Goal: Check status

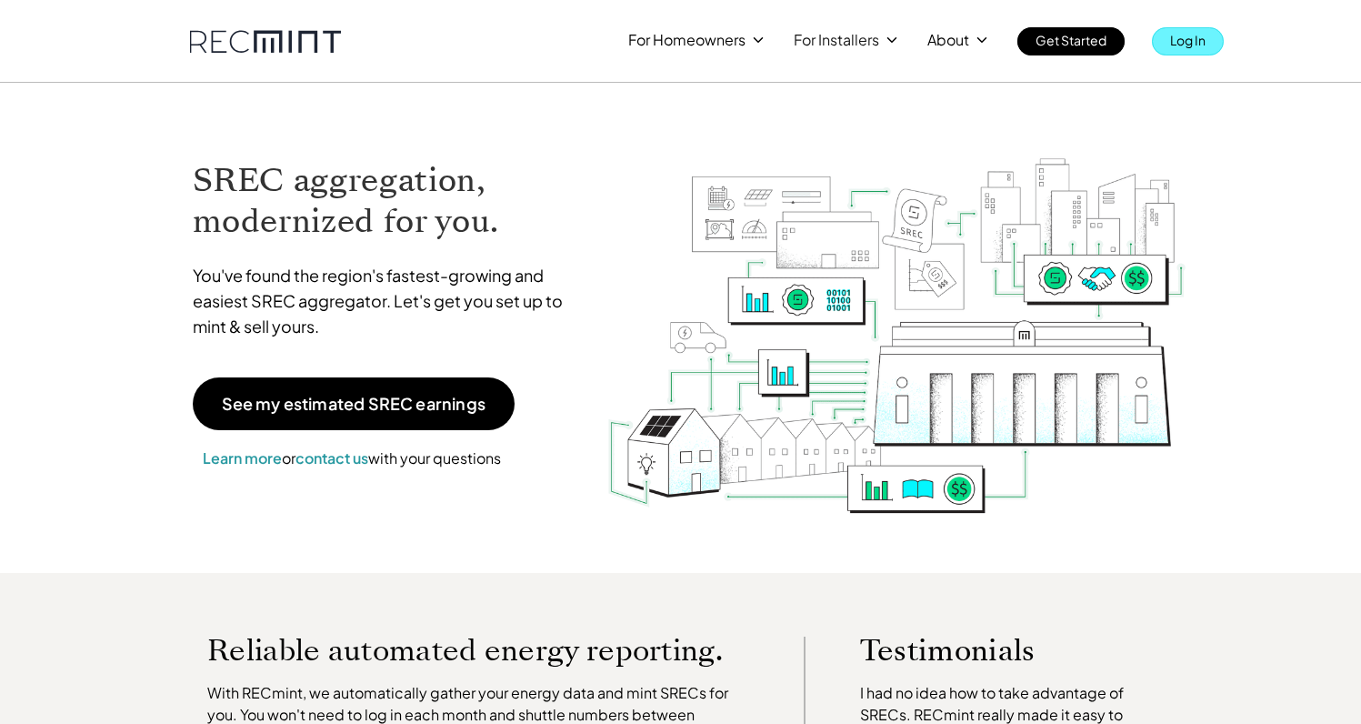
click at [1199, 45] on p "Log In" at bounding box center [1187, 39] width 35 height 25
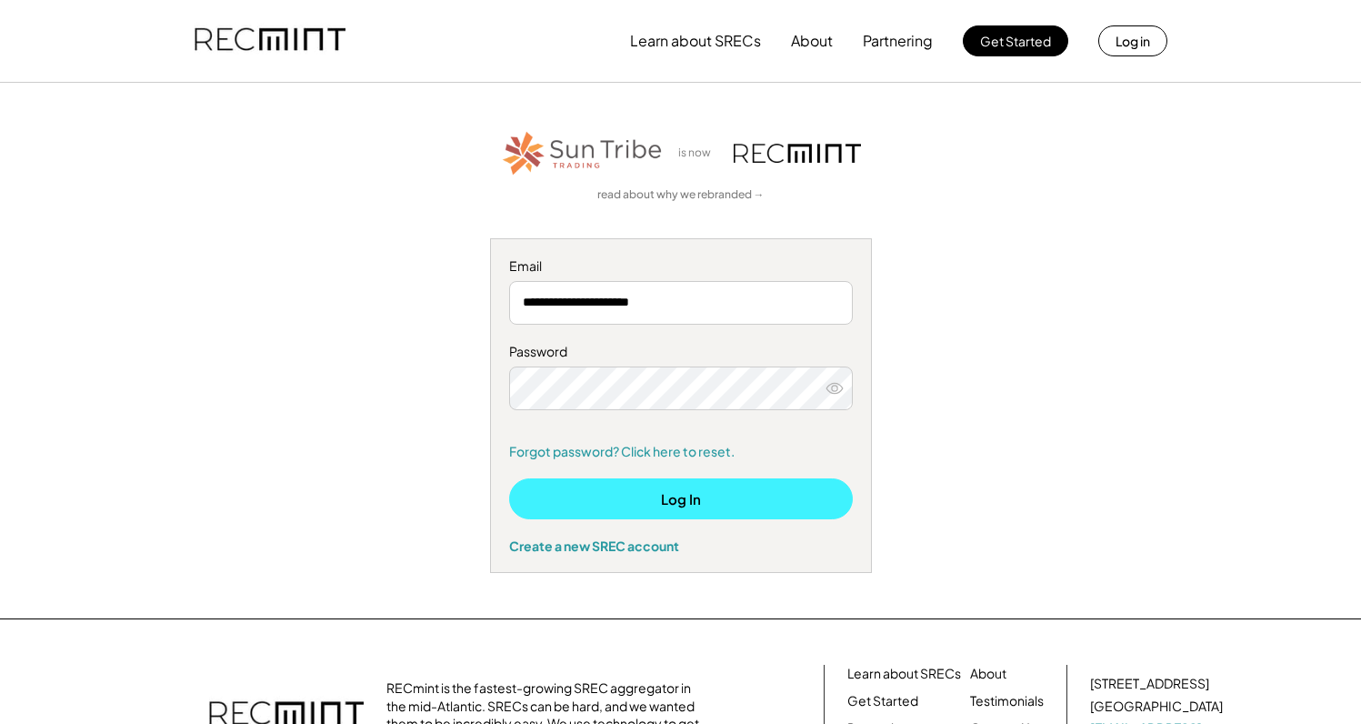
click at [724, 490] on button "Log In" at bounding box center [681, 498] width 344 height 41
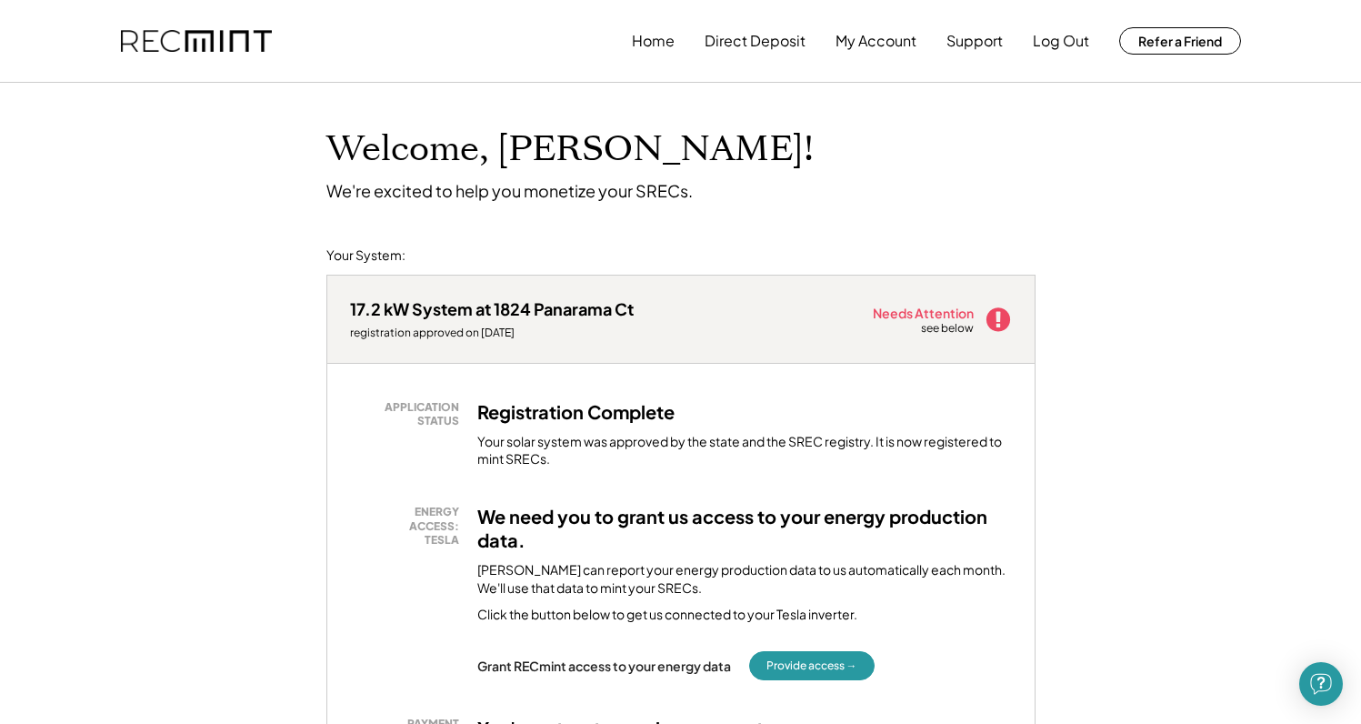
scroll to position [218, 0]
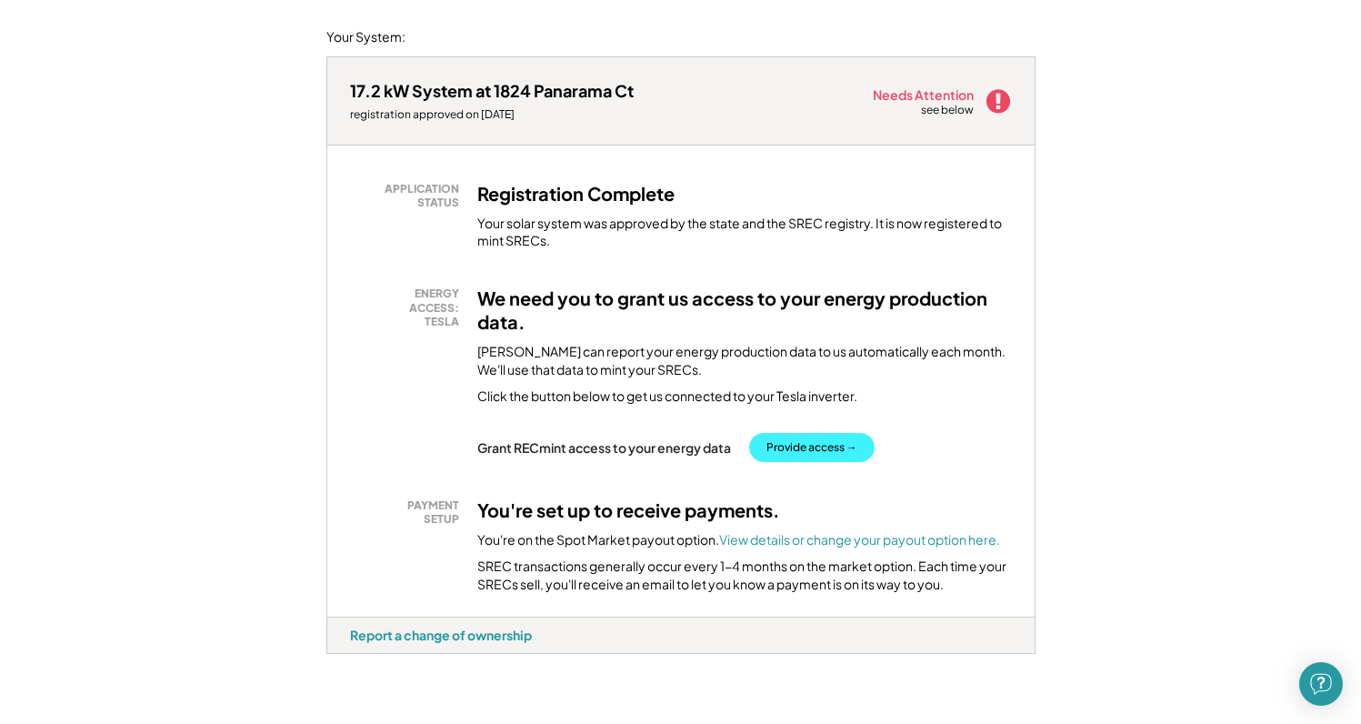
click at [835, 441] on button "Provide access →" at bounding box center [811, 447] width 125 height 29
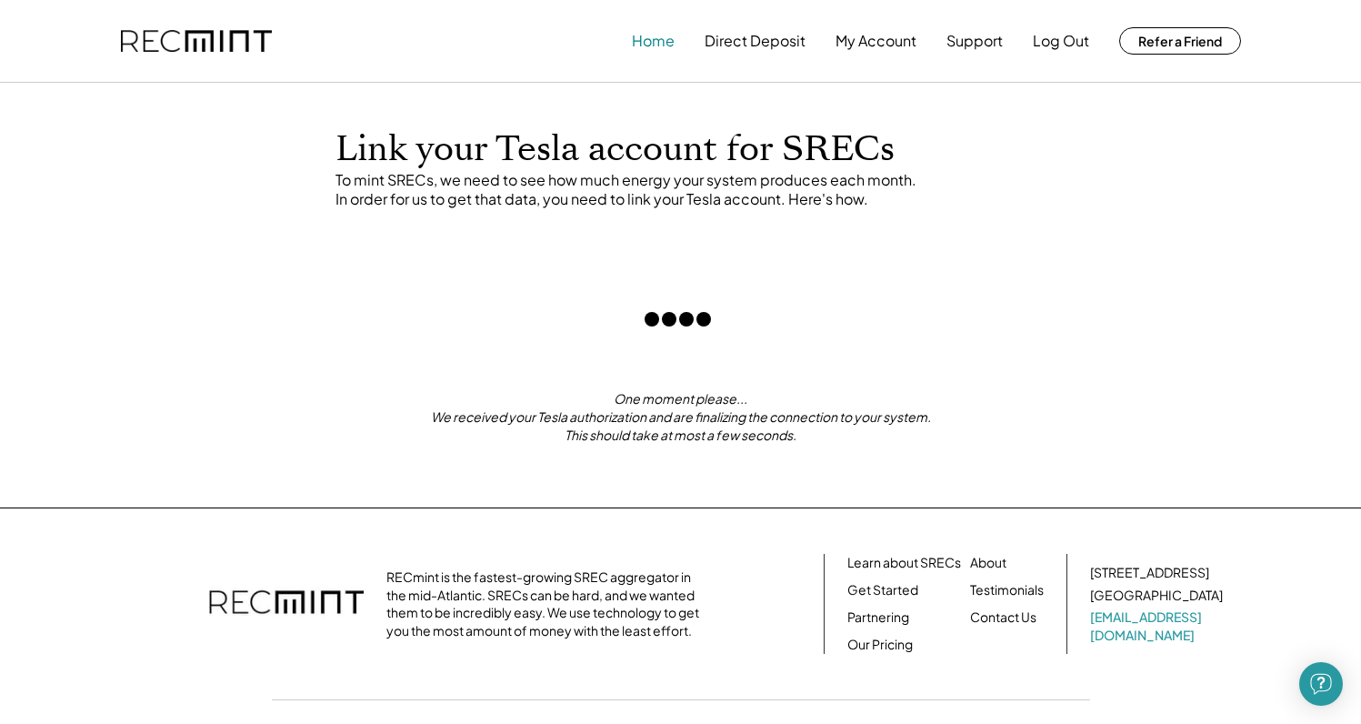
click at [653, 42] on button "Home" at bounding box center [653, 41] width 43 height 36
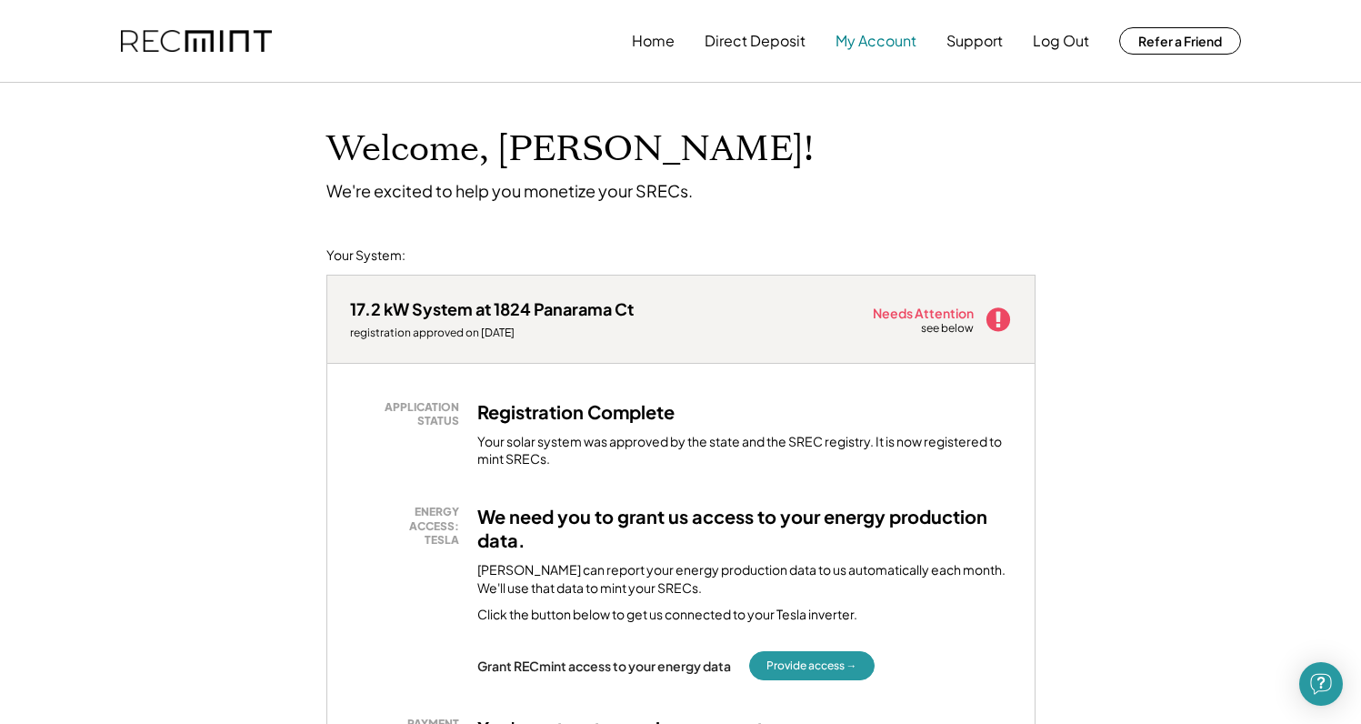
click at [878, 35] on button "My Account" at bounding box center [875, 41] width 81 height 36
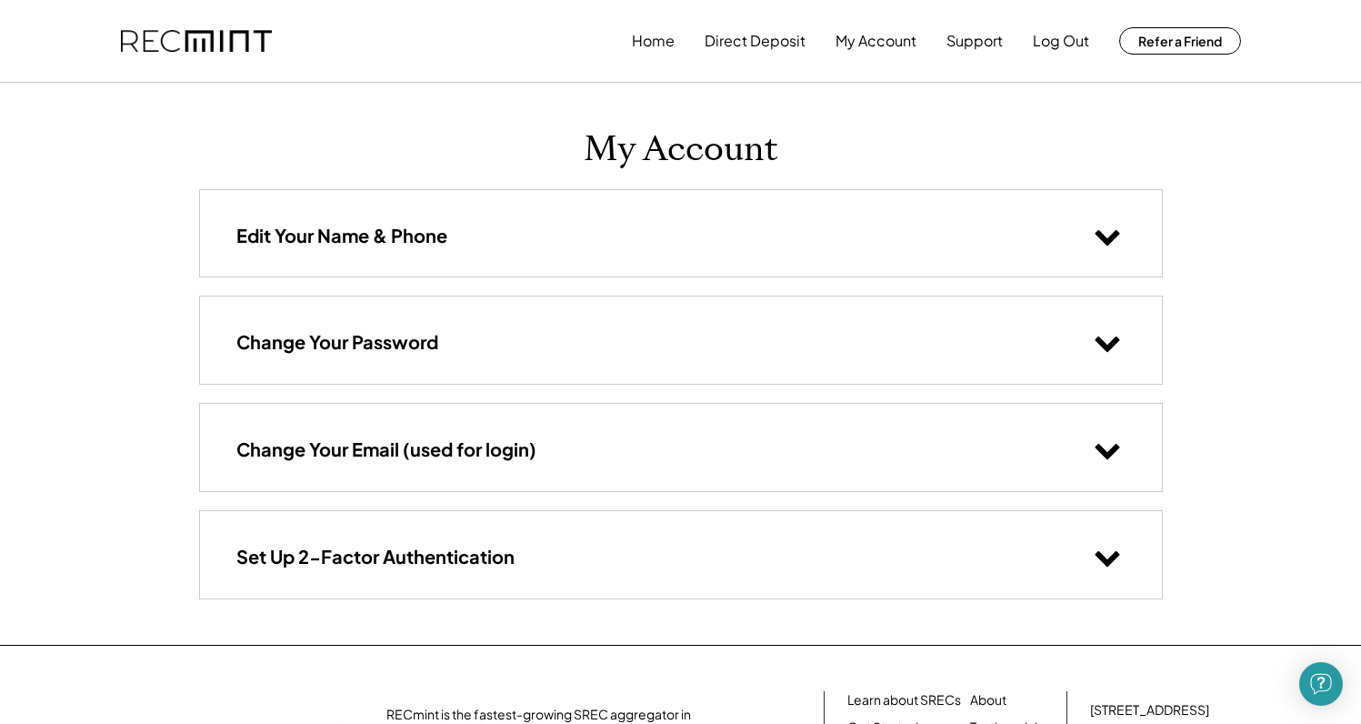
click at [644, 245] on div "Edit Your Name & Phone" at bounding box center [681, 233] width 962 height 86
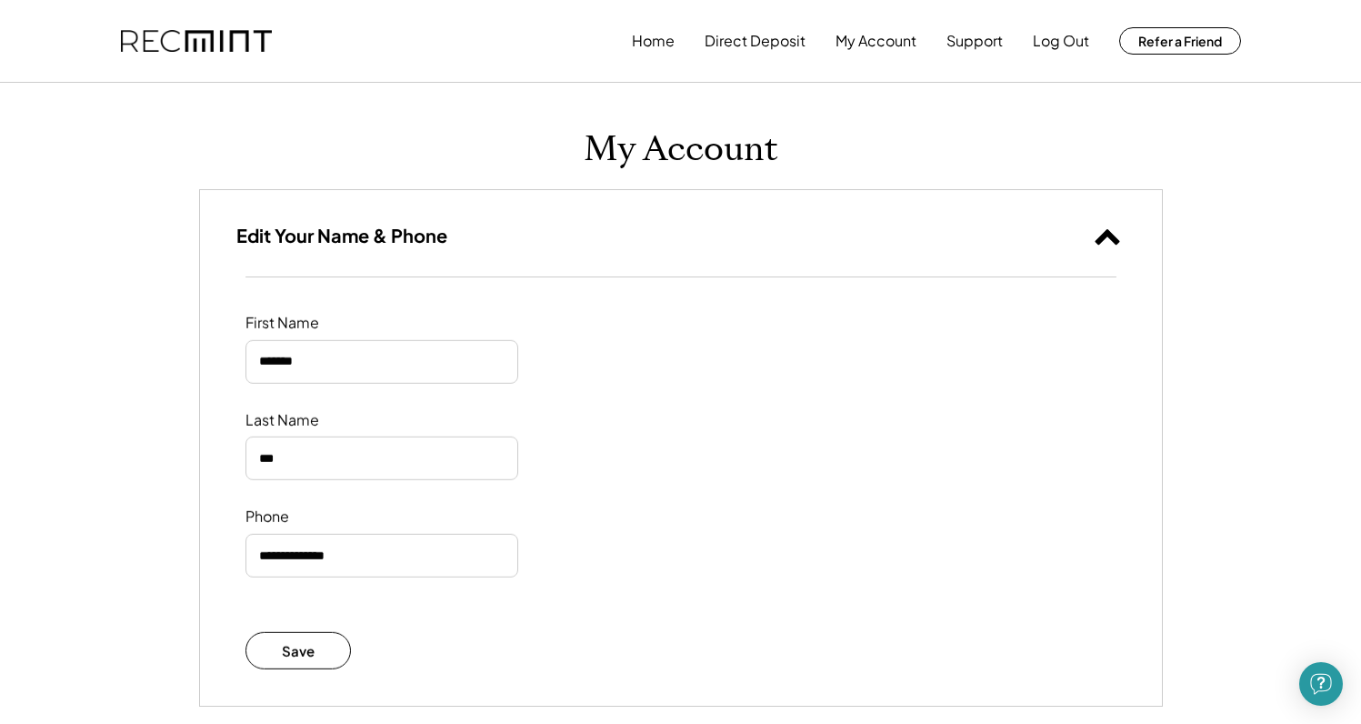
scroll to position [537, 0]
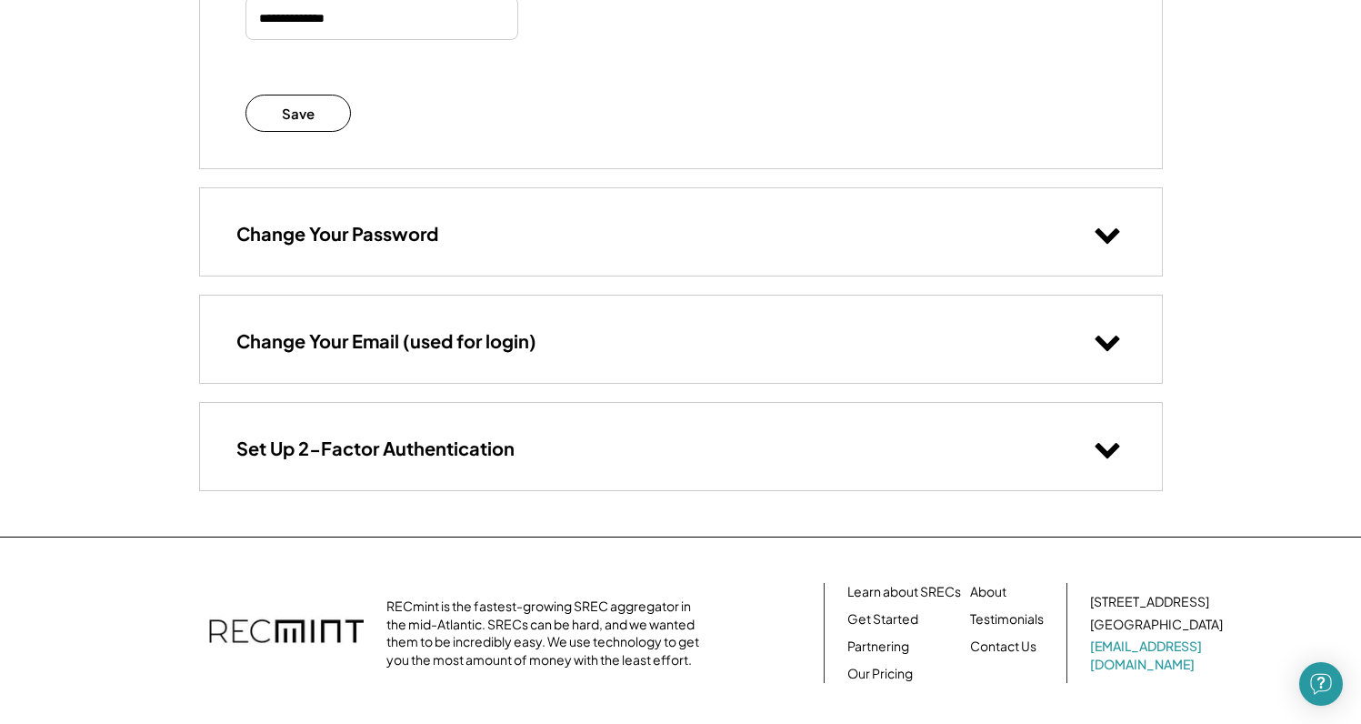
click at [524, 232] on div "Change Your Password" at bounding box center [681, 231] width 962 height 86
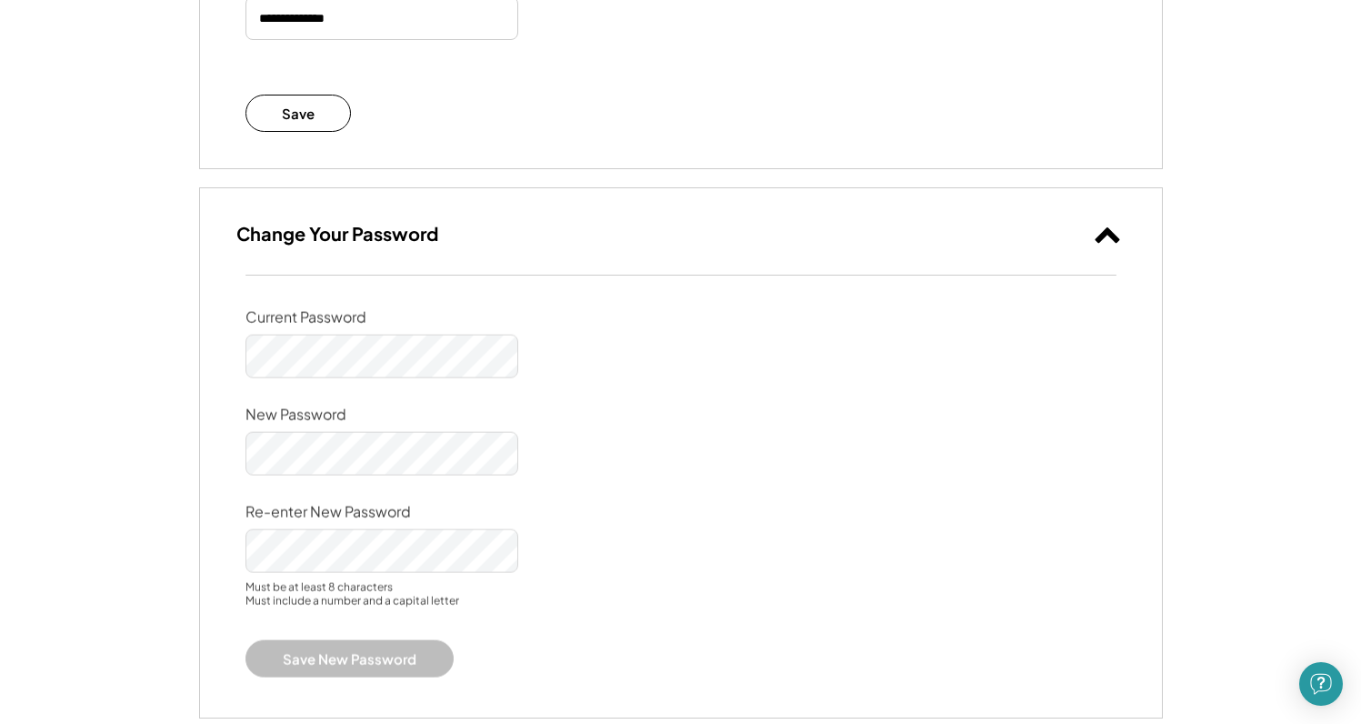
scroll to position [1084, 0]
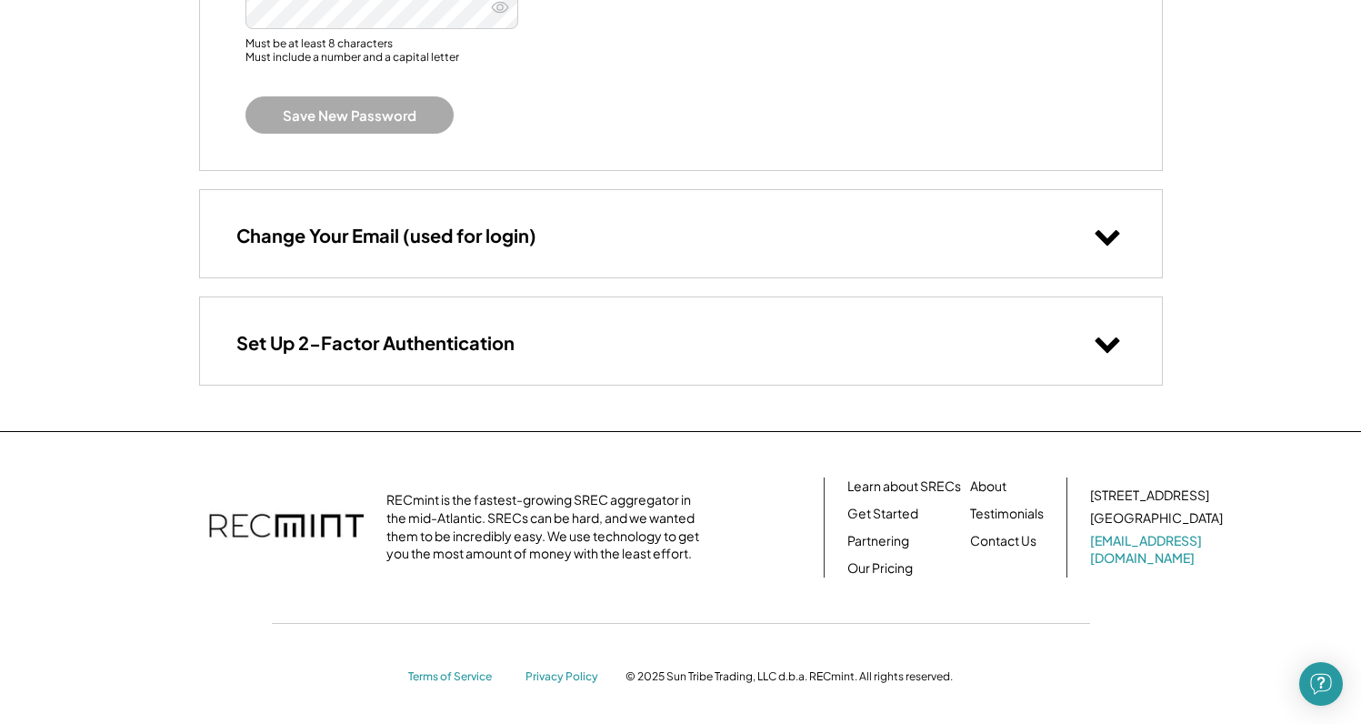
click at [545, 225] on div "Change Your Email (used for login)" at bounding box center [681, 233] width 962 height 86
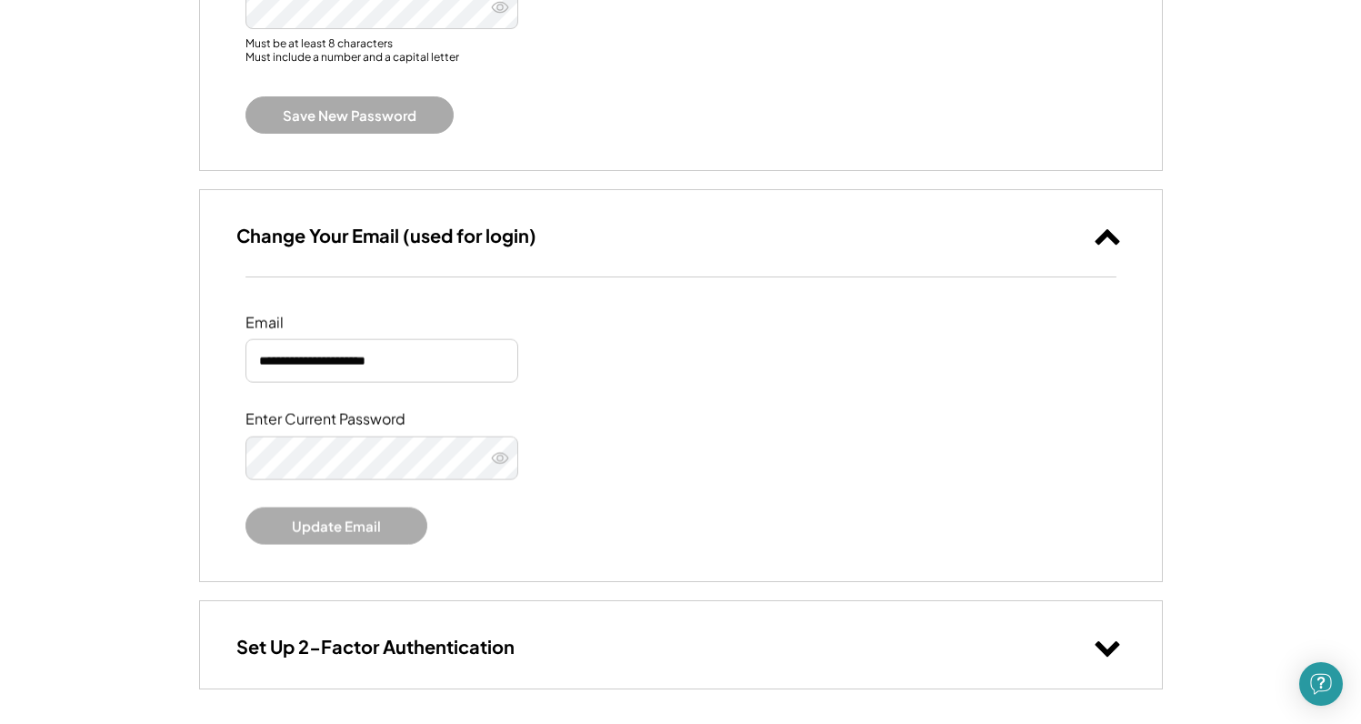
scroll to position [1387, 0]
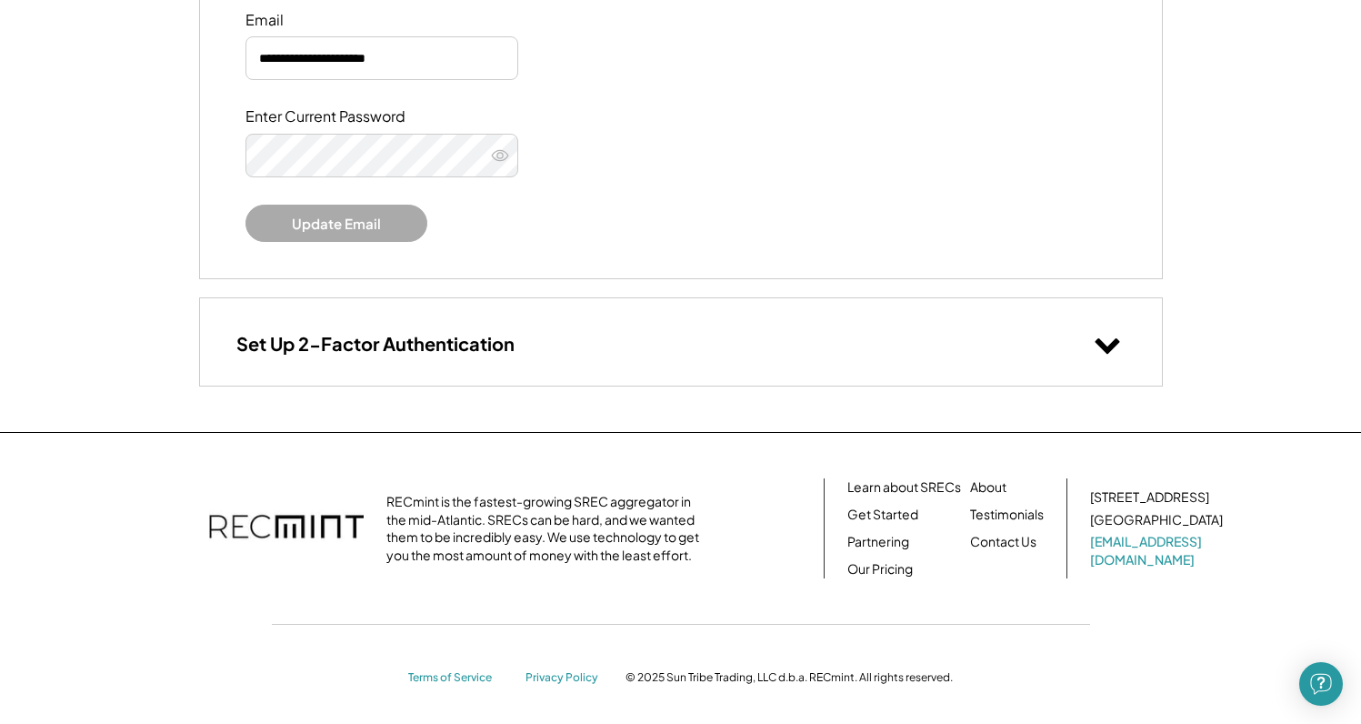
click at [524, 336] on div "Set Up 2-Factor Authentication" at bounding box center [681, 341] width 962 height 86
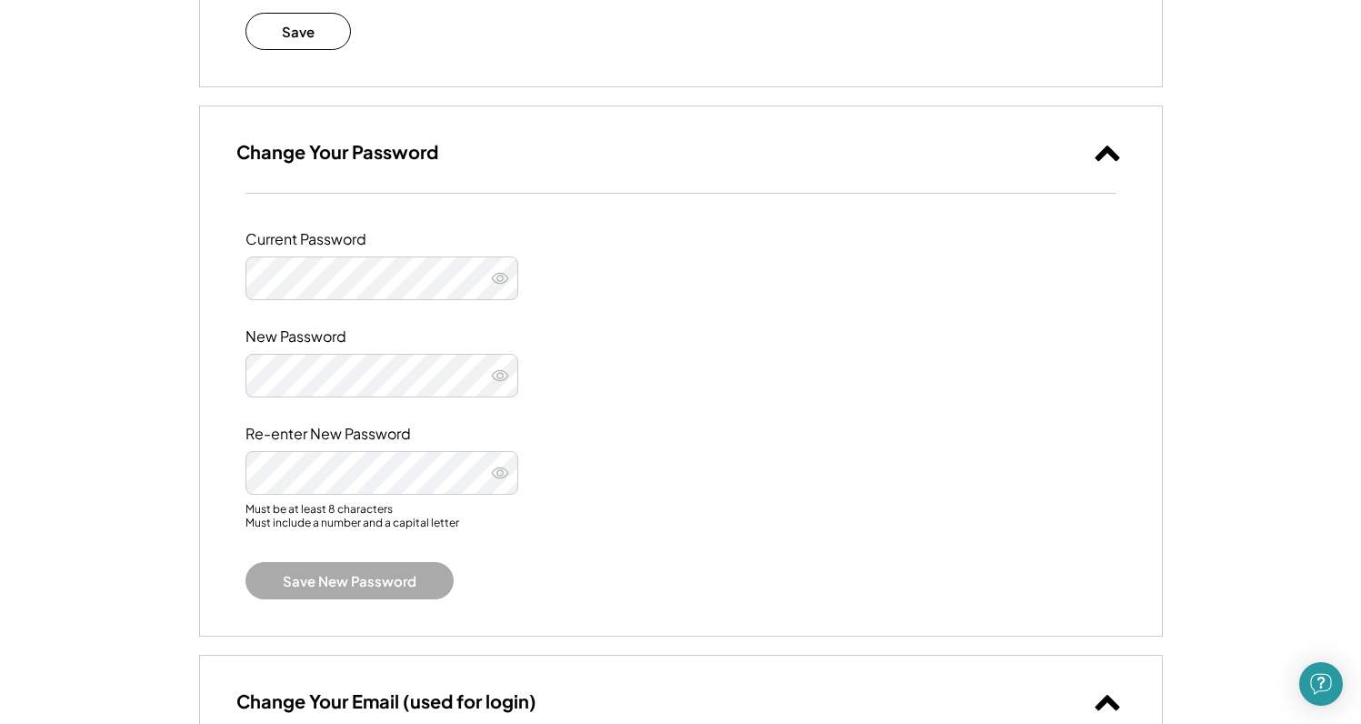
scroll to position [0, 0]
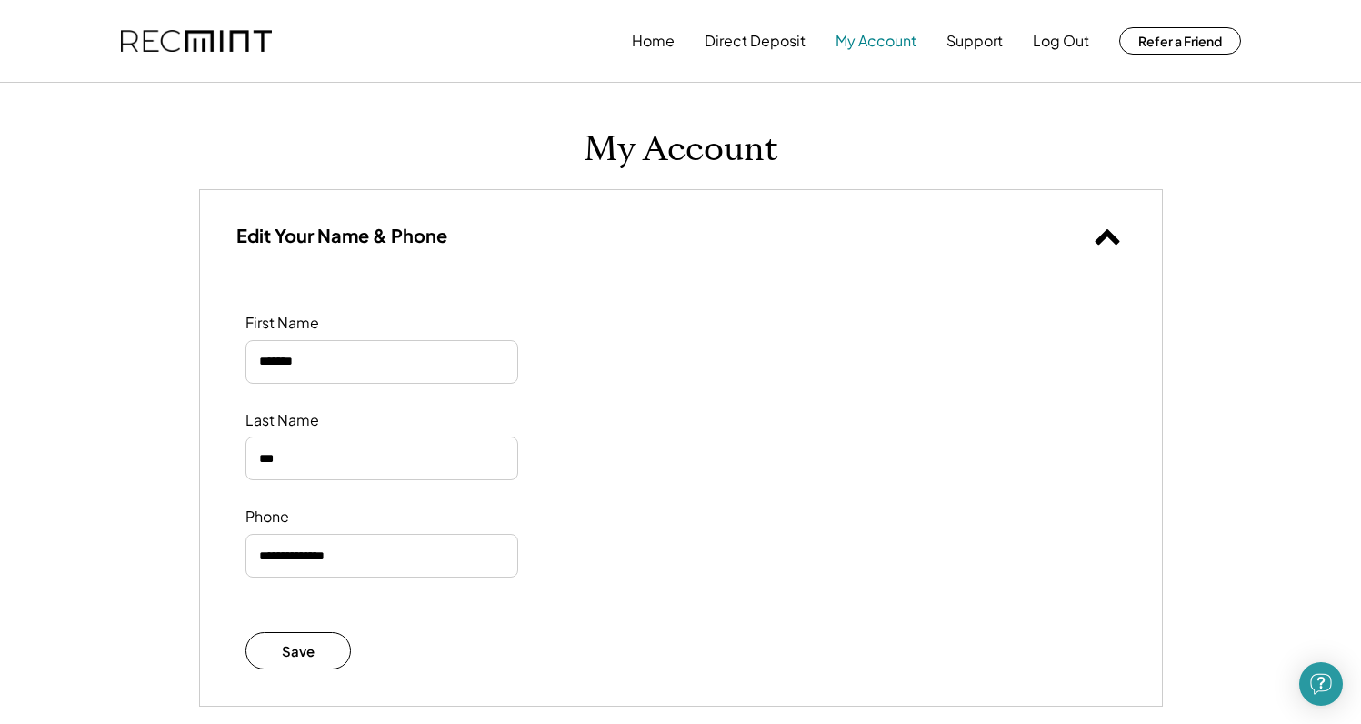
click at [868, 44] on button "My Account" at bounding box center [875, 41] width 81 height 36
click at [647, 44] on button "Home" at bounding box center [653, 41] width 43 height 36
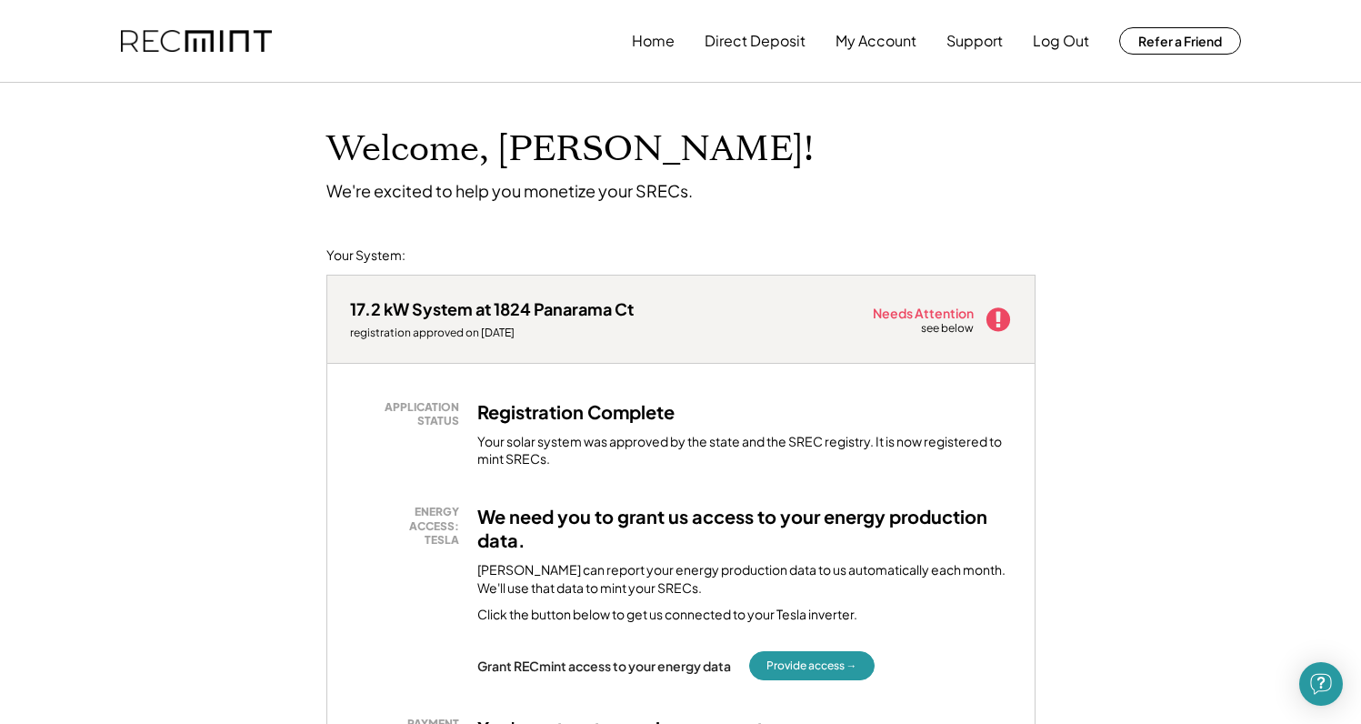
scroll to position [339, 0]
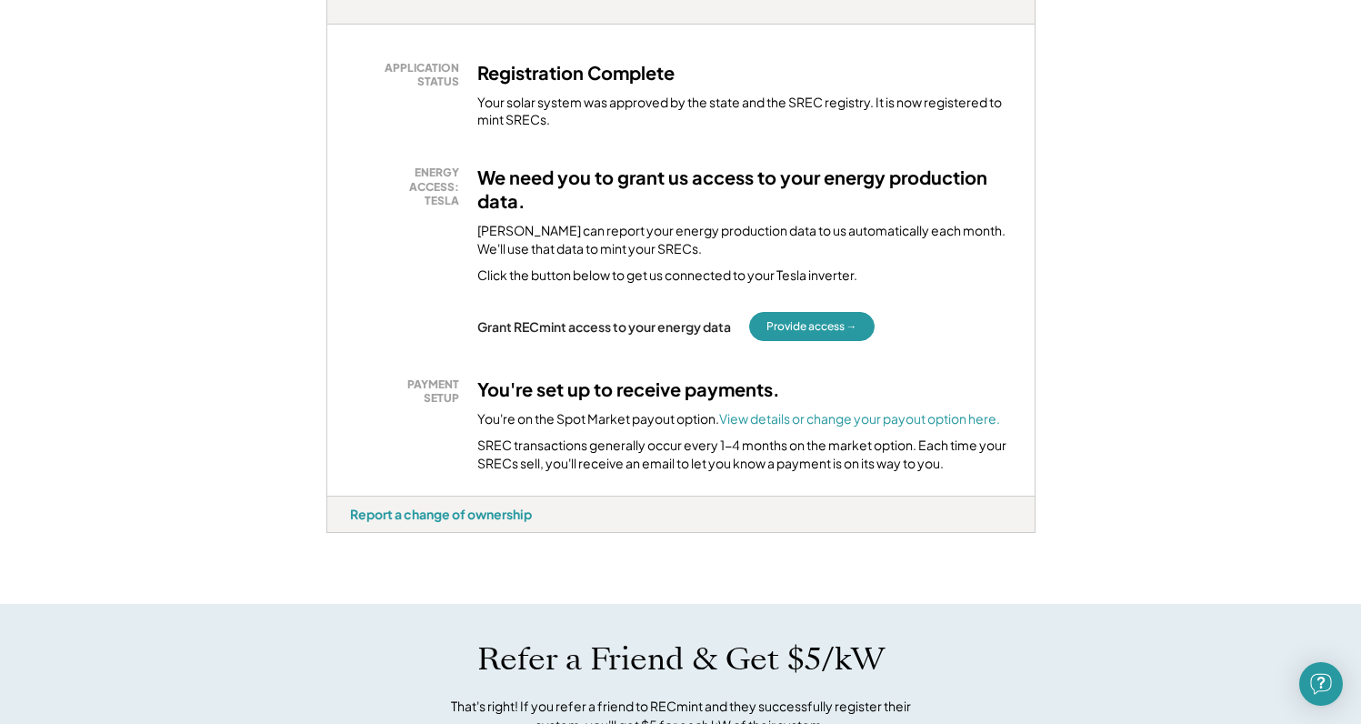
click at [788, 337] on div "APPLICATION STATUS Registration Complete Your solar system was approved by the …" at bounding box center [680, 260] width 707 height 471
click at [792, 325] on button "Provide access →" at bounding box center [811, 326] width 125 height 29
